Goal: Navigation & Orientation: Find specific page/section

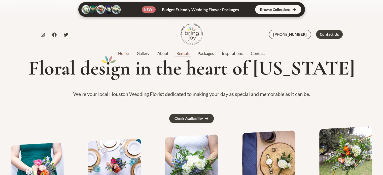
click at [185, 54] on link "Rentals" at bounding box center [182, 53] width 21 height 6
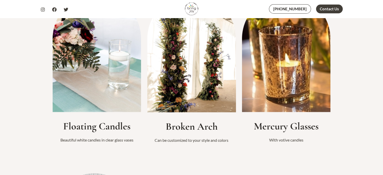
scroll to position [503, 0]
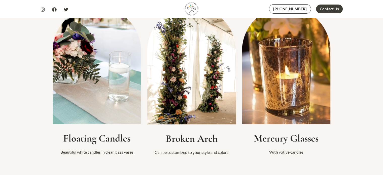
click at [180, 80] on img at bounding box center [191, 66] width 89 height 118
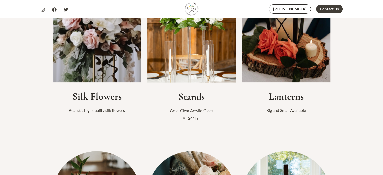
scroll to position [0, 0]
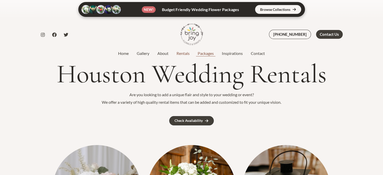
click at [199, 53] on link "Packages" at bounding box center [205, 53] width 24 height 6
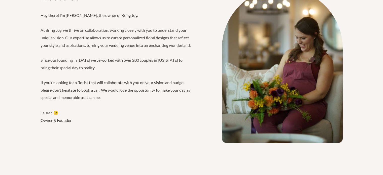
scroll to position [845, 0]
